Goal: Task Accomplishment & Management: Manage account settings

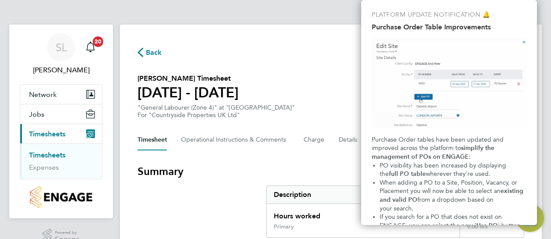
click at [335, 87] on section "Nnamdi Ekeh's Timesheet 04 - 10 Aug 2025 £169. 02 "General Labourer (Zone 4)" a…" at bounding box center [330, 96] width 386 height 46
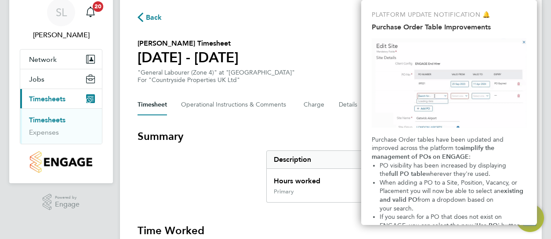
click at [335, 87] on div "Back Following Nnamdi Ekeh's Timesheet 04 - 10 Aug 2025 £169. 02 "General Labou…" at bounding box center [331, 169] width 422 height 361
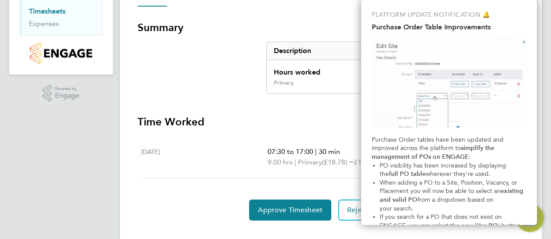
scroll to position [160, 0]
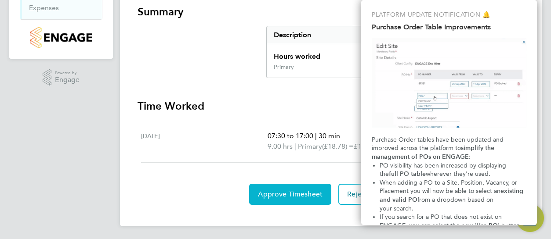
click at [288, 193] on span "Approve Timesheet" at bounding box center [290, 194] width 65 height 9
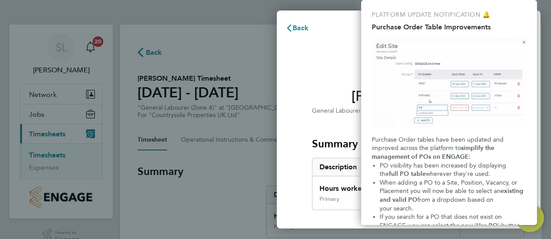
click at [288, 193] on div "Timesheet approval of Nnamdi Ekeh General Labourer (Zone 4) · Countryside Prope…" at bounding box center [408, 225] width 263 height 372
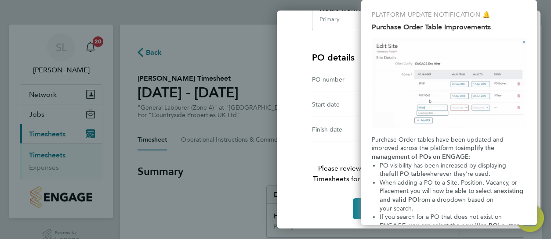
scroll to position [180, 0]
click at [356, 205] on button "Confirm Timesheet Approval" at bounding box center [409, 208] width 112 height 21
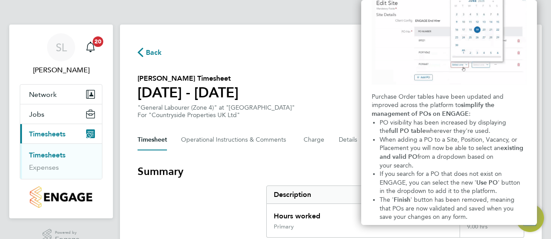
scroll to position [70, 0]
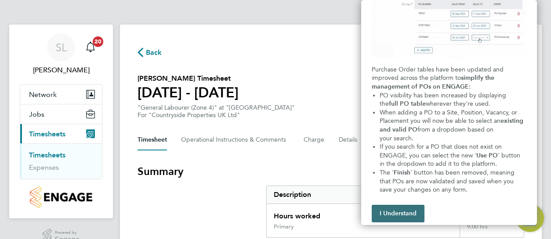
click at [384, 206] on button "I Understand" at bounding box center [398, 214] width 53 height 18
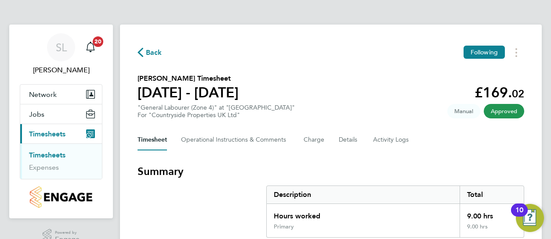
click at [419, 166] on h3 "Summary" at bounding box center [330, 172] width 386 height 14
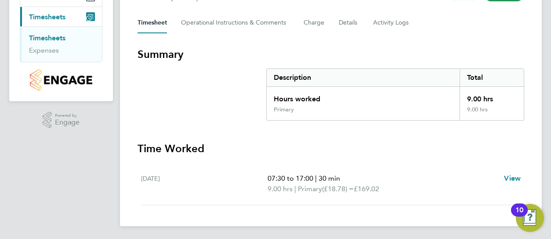
scroll to position [118, 0]
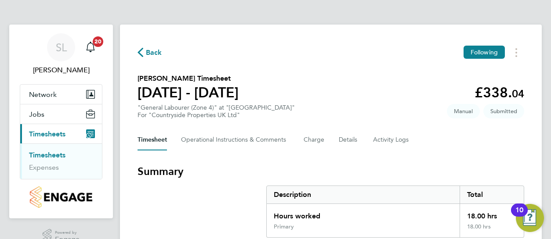
click at [415, 144] on div "Timesheet Operational Instructions & Comments Charge Details Activity Logs" at bounding box center [330, 140] width 386 height 21
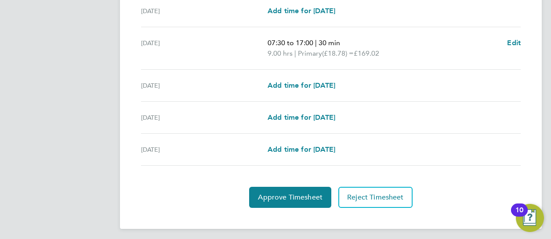
scroll to position [330, 0]
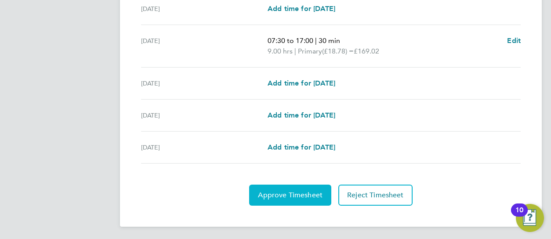
click at [278, 195] on span "Approve Timesheet" at bounding box center [290, 195] width 65 height 9
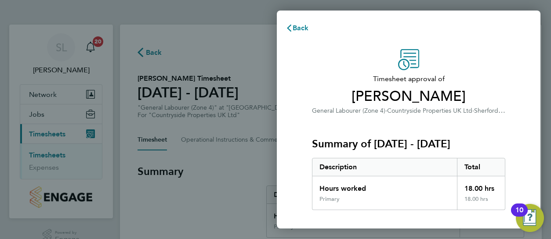
click at [281, 195] on div "Timesheet approval of [PERSON_NAME] General Labourer (Zone 4) · Countryside Pro…" at bounding box center [408, 225] width 263 height 372
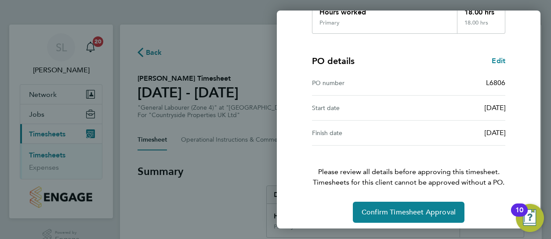
scroll to position [180, 0]
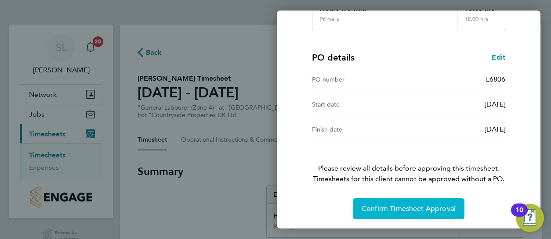
click at [413, 205] on span "Confirm Timesheet Approval" at bounding box center [408, 209] width 94 height 9
